Goal: Information Seeking & Learning: Learn about a topic

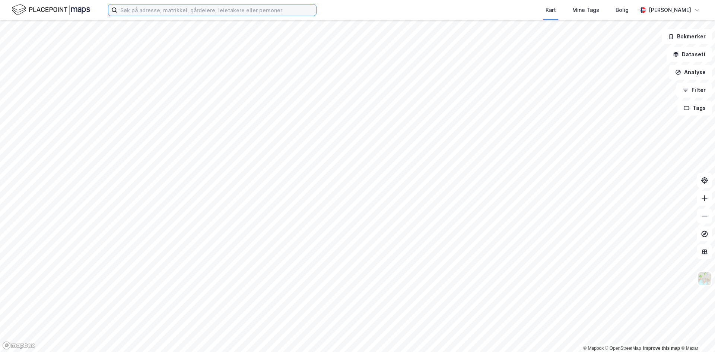
click at [188, 12] on input at bounding box center [216, 9] width 199 height 11
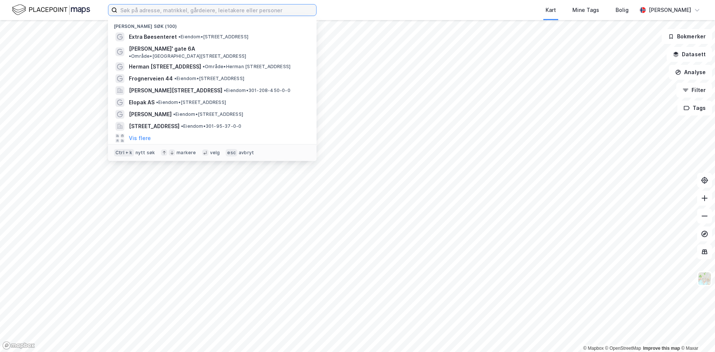
paste input "[PERSON_NAME] Gate 6A"
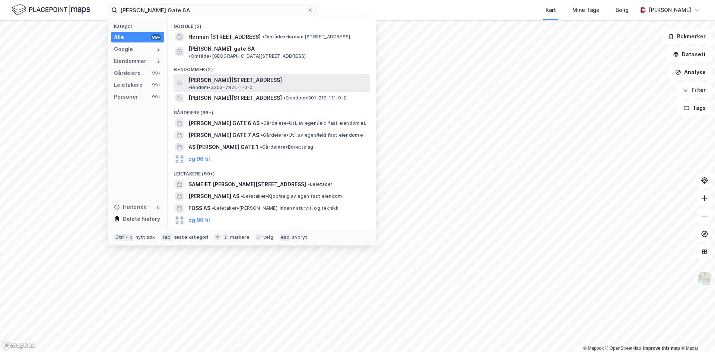
click at [221, 76] on span "[PERSON_NAME][STREET_ADDRESS]" at bounding box center [277, 80] width 179 height 9
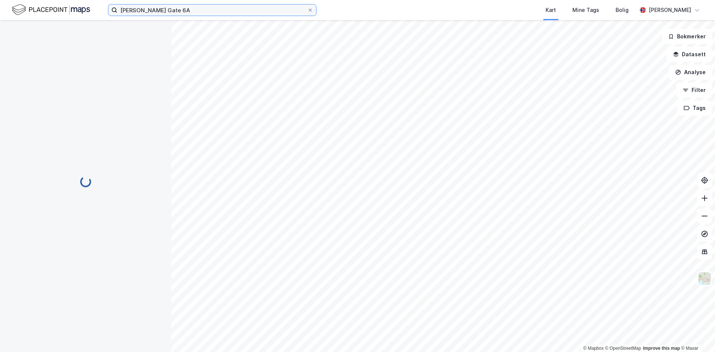
click at [208, 7] on input "[PERSON_NAME] Gate 6A" at bounding box center [212, 9] width 190 height 11
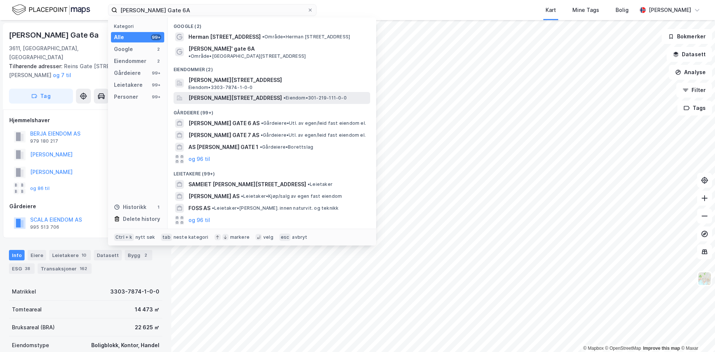
click at [233, 93] on span "[PERSON_NAME][STREET_ADDRESS]" at bounding box center [234, 97] width 93 height 9
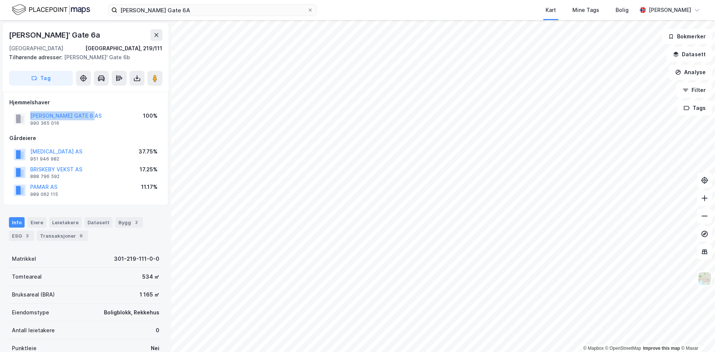
drag, startPoint x: 110, startPoint y: 113, endPoint x: 19, endPoint y: 117, distance: 91.3
click at [19, 117] on div "[PERSON_NAME] GATE 6 AS 990 365 016 100%" at bounding box center [85, 119] width 153 height 18
copy button "[PERSON_NAME] GATE 6 AS"
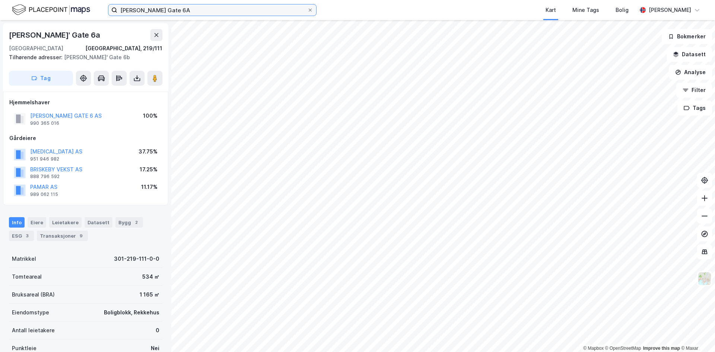
click at [171, 12] on input "[PERSON_NAME] Gate 6A" at bounding box center [212, 9] width 190 height 11
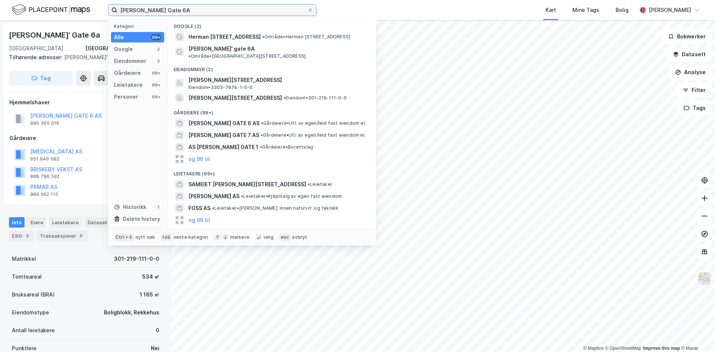
click at [171, 12] on input "[PERSON_NAME] Gate 6A" at bounding box center [212, 9] width 190 height 11
paste input "[STREET_ADDRESS]"
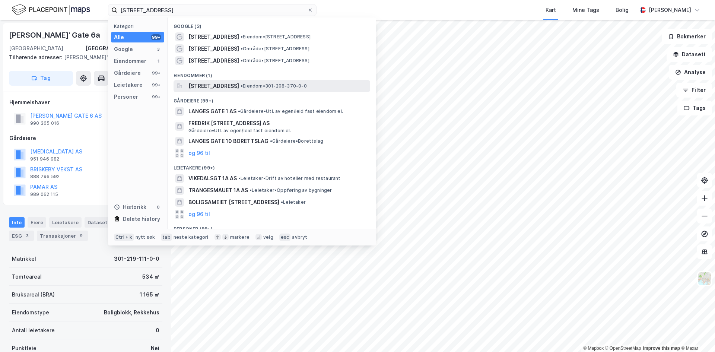
click at [220, 82] on span "[STREET_ADDRESS]" at bounding box center [213, 86] width 51 height 9
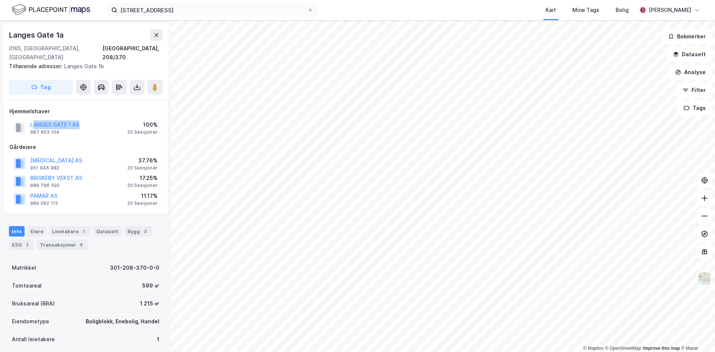
drag, startPoint x: 82, startPoint y: 112, endPoint x: 33, endPoint y: 112, distance: 48.8
click at [32, 119] on div "LANGES GATE 1 AS 987 903 104 100% 20 Seksjoner" at bounding box center [85, 128] width 153 height 18
click at [106, 119] on div "LANGES GATE 1 AS 987 903 104 100% 20 Seksjoner" at bounding box center [85, 128] width 153 height 18
drag, startPoint x: 77, startPoint y: 118, endPoint x: 31, endPoint y: 114, distance: 46.7
click at [31, 119] on div "LANGES GATE 1 AS 987 903 104 100% 20 Seksjoner" at bounding box center [85, 128] width 153 height 18
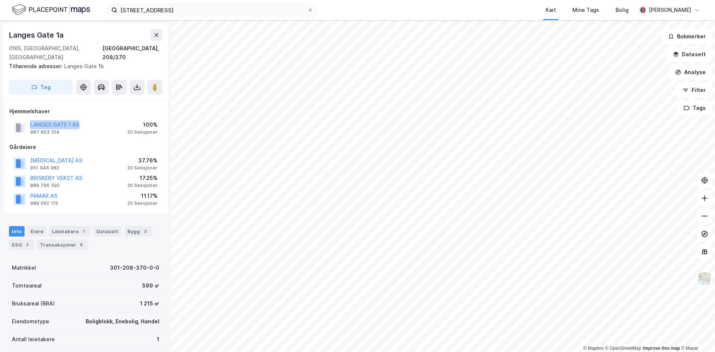
copy button "LANGES GATE 1 AS"
click at [232, 9] on input "[STREET_ADDRESS]" at bounding box center [212, 9] width 190 height 11
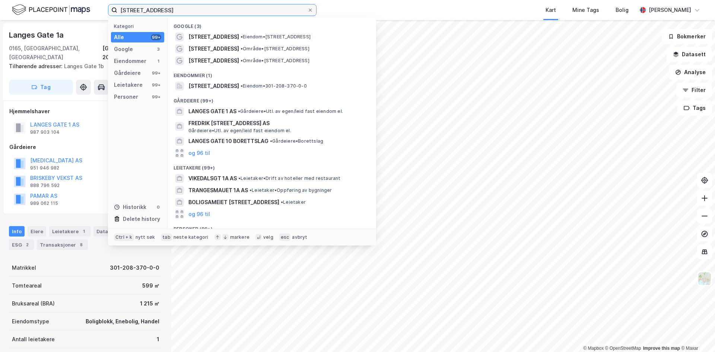
click at [232, 9] on input "[STREET_ADDRESS]" at bounding box center [212, 9] width 190 height 11
paste input "[STREET_ADDRESS]"
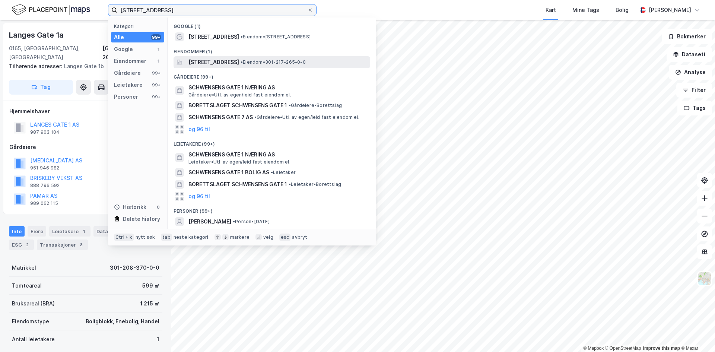
type input "[STREET_ADDRESS]"
click at [224, 58] on span "[STREET_ADDRESS]" at bounding box center [213, 62] width 51 height 9
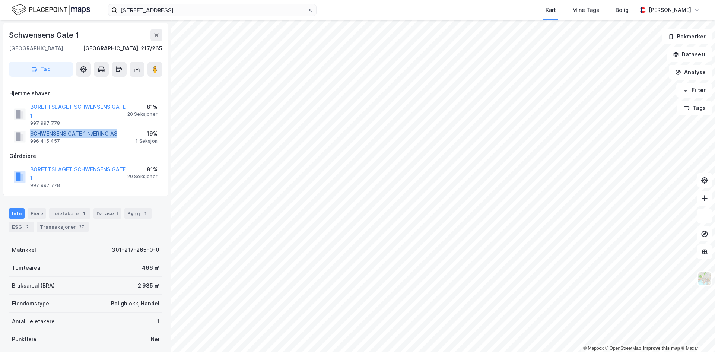
drag, startPoint x: 122, startPoint y: 124, endPoint x: 31, endPoint y: 124, distance: 91.2
click at [31, 128] on div "SCHWENSENS GATE 1 NÆRING AS 996 415 457 19% 1 Seksjon" at bounding box center [85, 137] width 153 height 18
copy button "SCHWENSENS GATE 1 NÆRING AS"
